Goal: Information Seeking & Learning: Learn about a topic

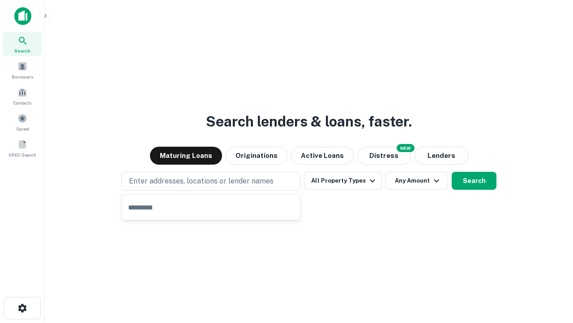
type input "**********"
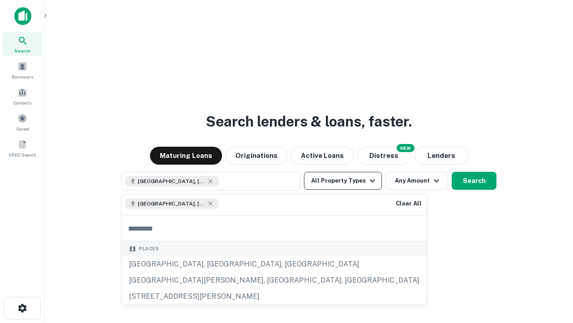
click at [343, 181] on button "All Property Types" at bounding box center [343, 181] width 78 height 18
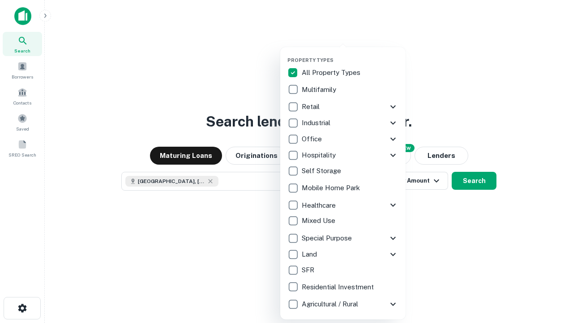
click at [350, 54] on button "button" at bounding box center [350, 54] width 125 height 0
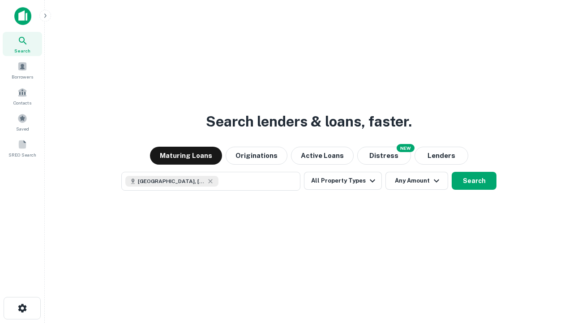
scroll to position [14, 0]
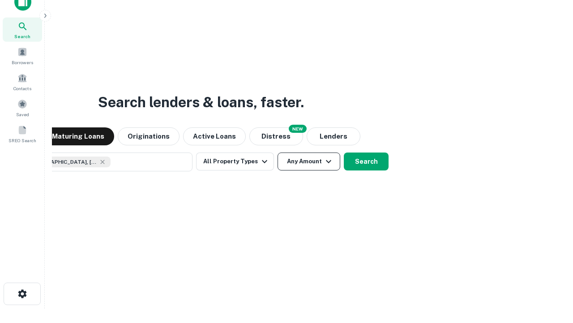
click at [278, 152] on button "Any Amount" at bounding box center [309, 161] width 63 height 18
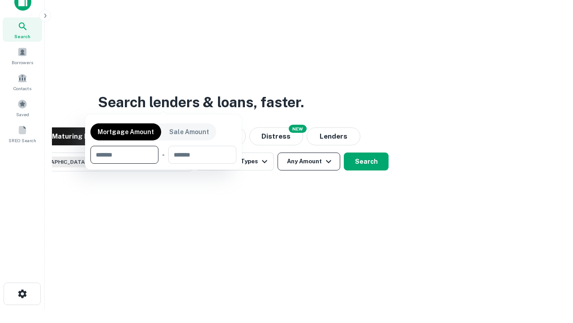
scroll to position [65, 254]
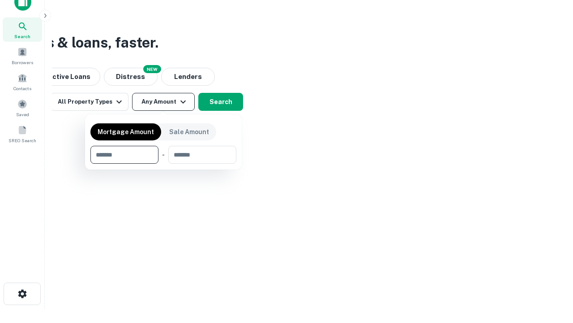
type input "*******"
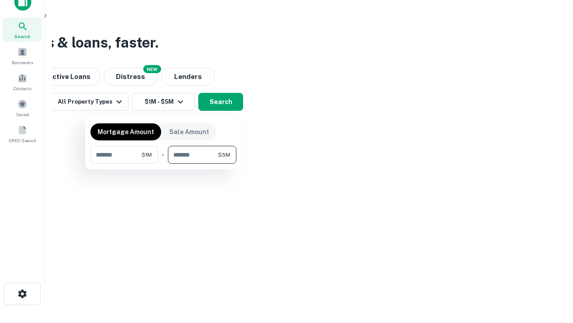
type input "*******"
click at [164, 164] on button "button" at bounding box center [163, 164] width 146 height 0
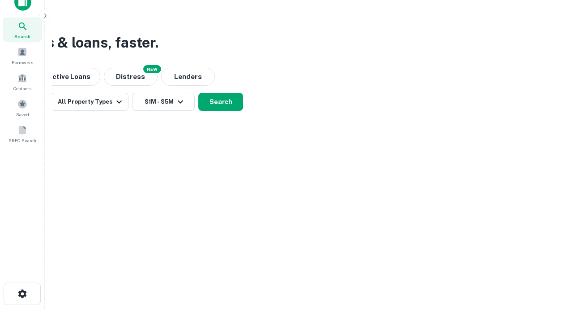
scroll to position [14, 0]
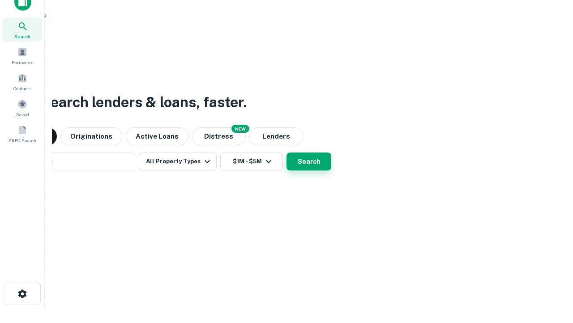
click at [287, 152] on button "Search" at bounding box center [309, 161] width 45 height 18
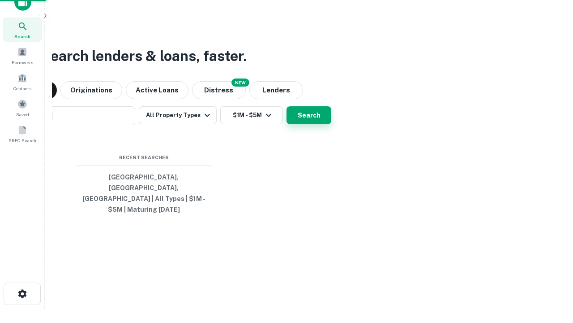
scroll to position [29, 254]
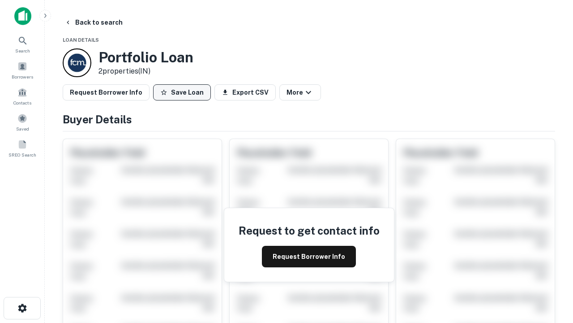
click at [182, 92] on button "Save Loan" at bounding box center [182, 92] width 58 height 16
click at [184, 92] on button "Save Loan" at bounding box center [182, 92] width 58 height 16
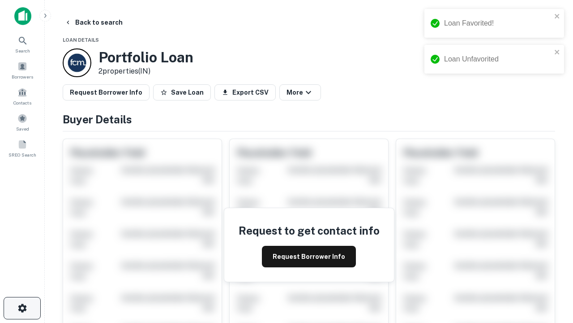
click at [22, 308] on icon "button" at bounding box center [22, 307] width 11 height 11
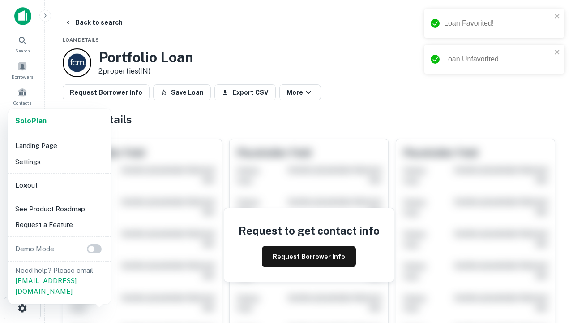
click at [59, 185] on li "Logout" at bounding box center [60, 185] width 96 height 16
